Goal: Task Accomplishment & Management: Use online tool/utility

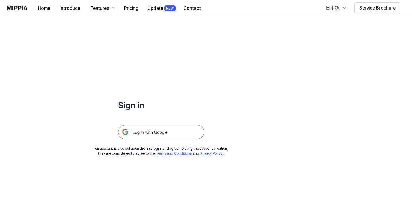
click at [148, 134] on img at bounding box center [161, 132] width 86 height 14
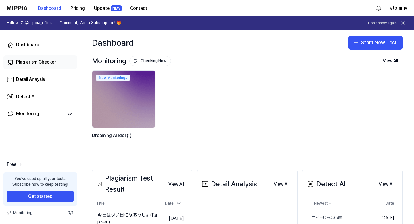
click at [43, 65] on div "Plagiarism Checker" at bounding box center [36, 62] width 40 height 7
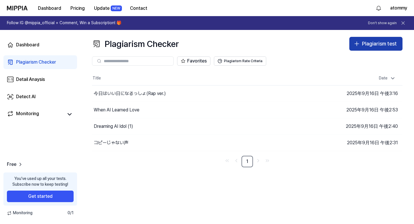
click at [357, 43] on icon "button" at bounding box center [357, 44] width 0 height 4
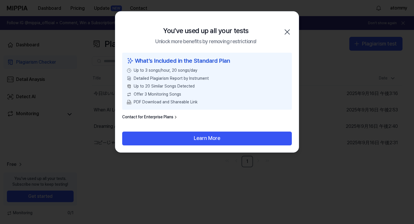
click at [287, 30] on icon "button" at bounding box center [287, 31] width 9 height 9
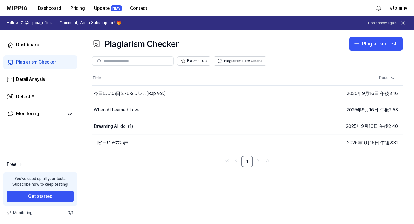
click at [18, 165] on icon at bounding box center [21, 164] width 6 height 6
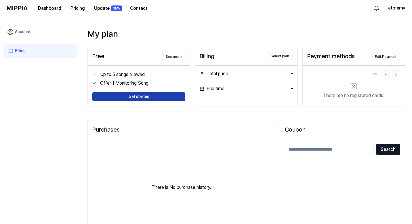
click at [138, 97] on button "Get started" at bounding box center [138, 96] width 93 height 9
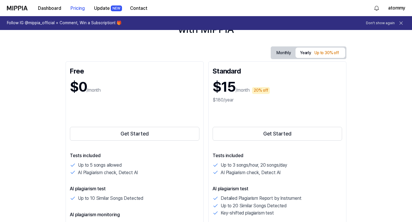
scroll to position [55, 0]
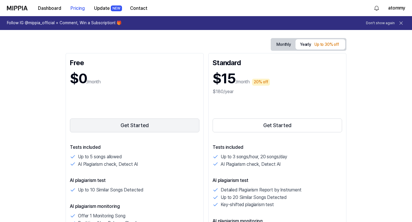
click at [77, 125] on button "Get Started" at bounding box center [134, 125] width 129 height 14
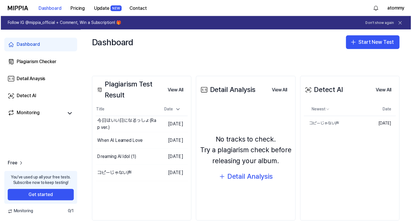
scroll to position [96, 0]
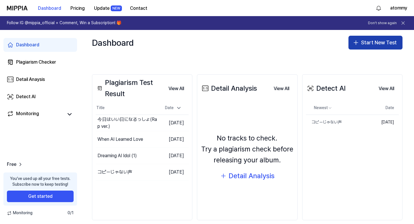
click at [363, 44] on button "Start New Test" at bounding box center [376, 43] width 54 height 14
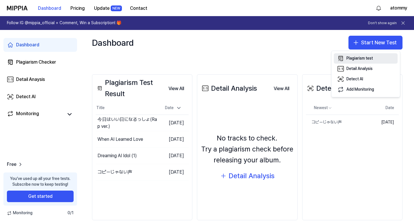
click at [350, 57] on div "Plagiarism test" at bounding box center [360, 59] width 26 height 6
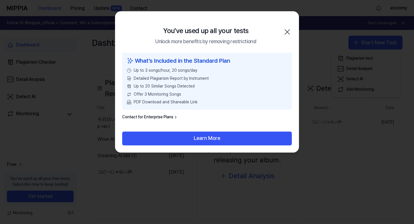
click at [289, 31] on icon "button" at bounding box center [287, 31] width 9 height 9
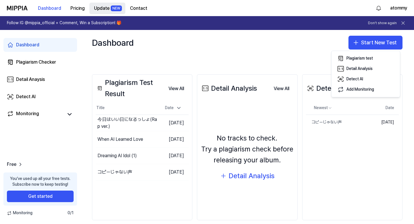
click at [100, 9] on button "Update NEW" at bounding box center [107, 9] width 36 height 12
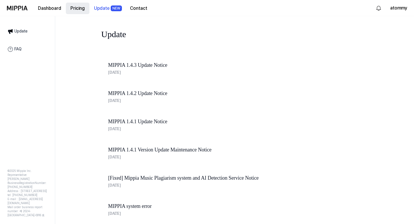
click at [76, 9] on button "Pricing" at bounding box center [78, 9] width 24 height 12
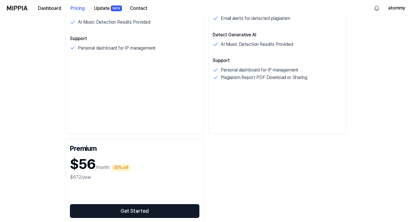
scroll to position [0, 0]
